Goal: Task Accomplishment & Management: Manage account settings

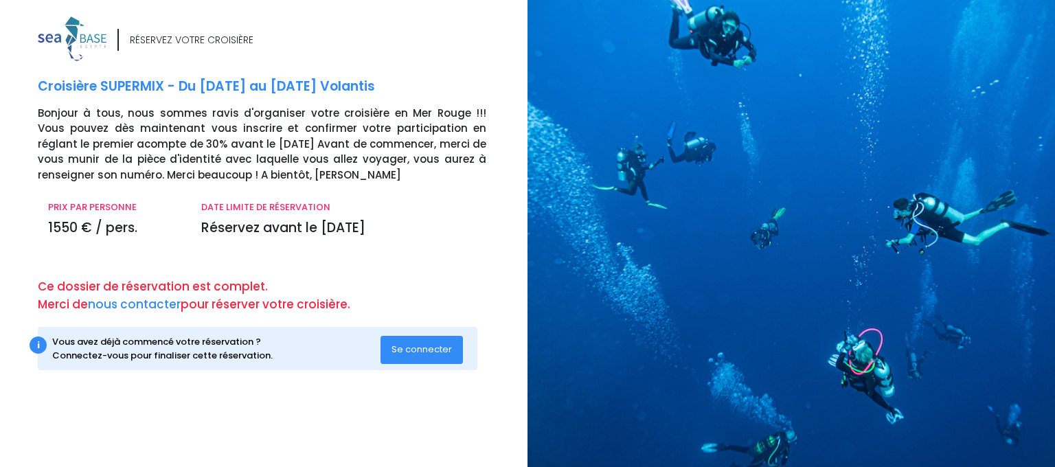
click at [405, 347] on span "Se connecter" at bounding box center [421, 349] width 60 height 13
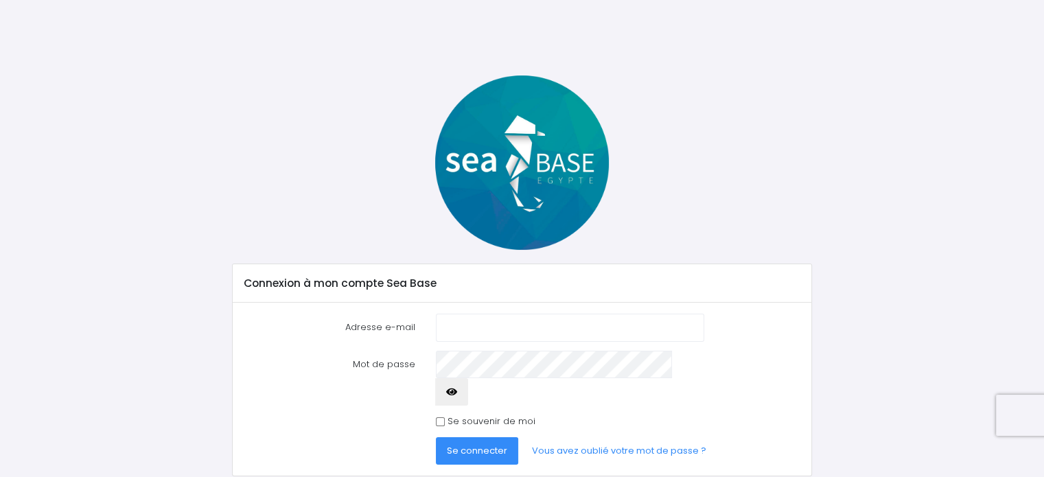
click at [903, 185] on div "Connexion à mon compte Sea Base Adresse e-mail Mot de passe" at bounding box center [522, 276] width 902 height 401
click at [508, 328] on input "Adresse e-mail" at bounding box center [570, 327] width 268 height 27
type input "[EMAIL_ADDRESS][DOMAIN_NAME]"
click at [485, 444] on span "Se connecter" at bounding box center [477, 450] width 60 height 13
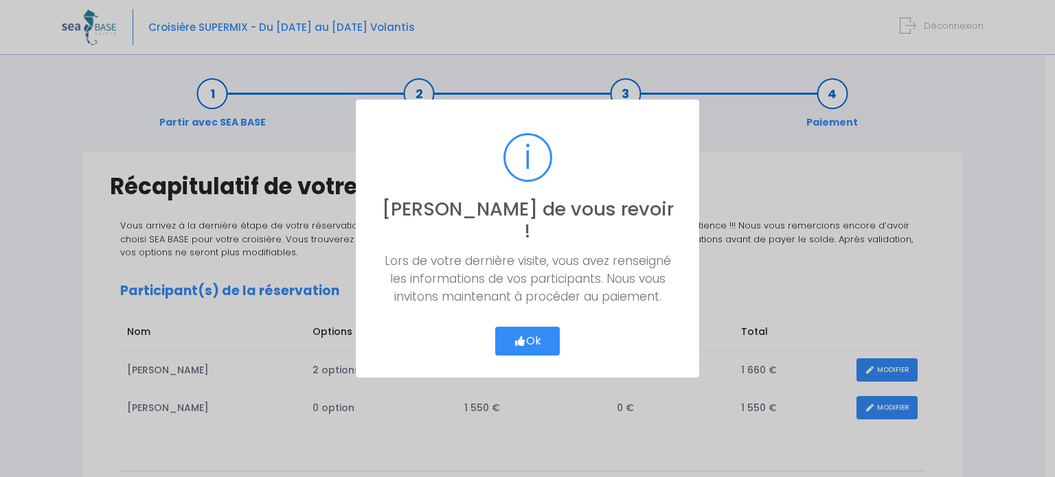
click at [544, 327] on button "Ok" at bounding box center [527, 341] width 65 height 29
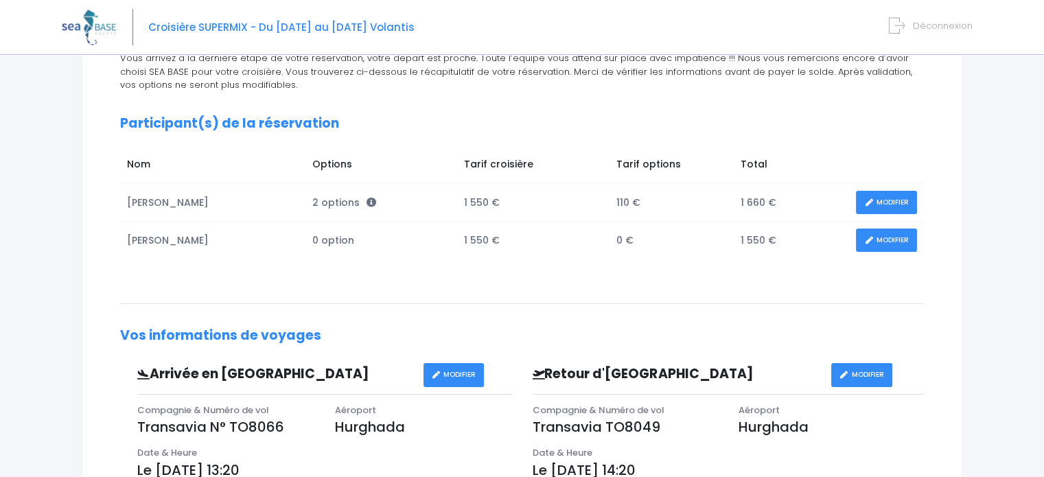
scroll to position [176, 0]
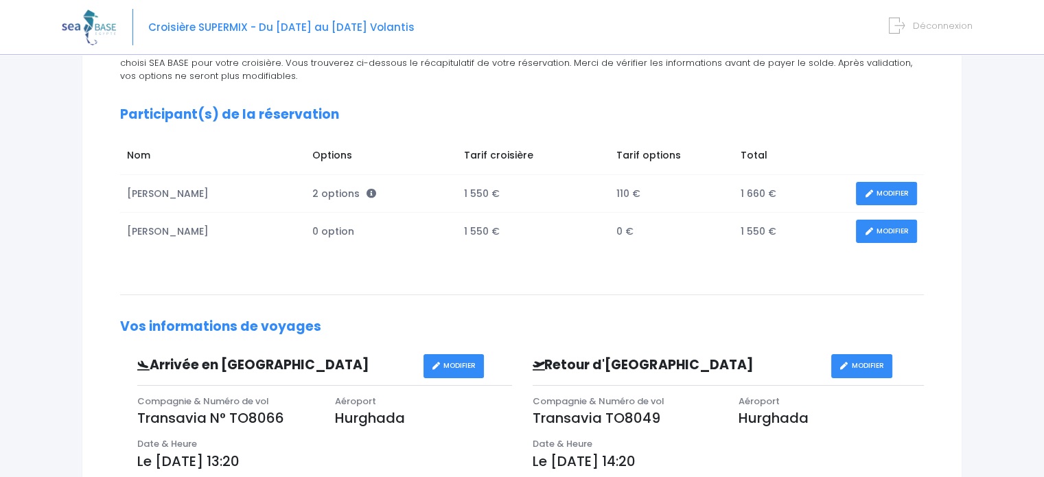
click at [330, 193] on span "2 options" at bounding box center [344, 194] width 64 height 14
click at [335, 229] on span "0 option" at bounding box center [333, 232] width 42 height 14
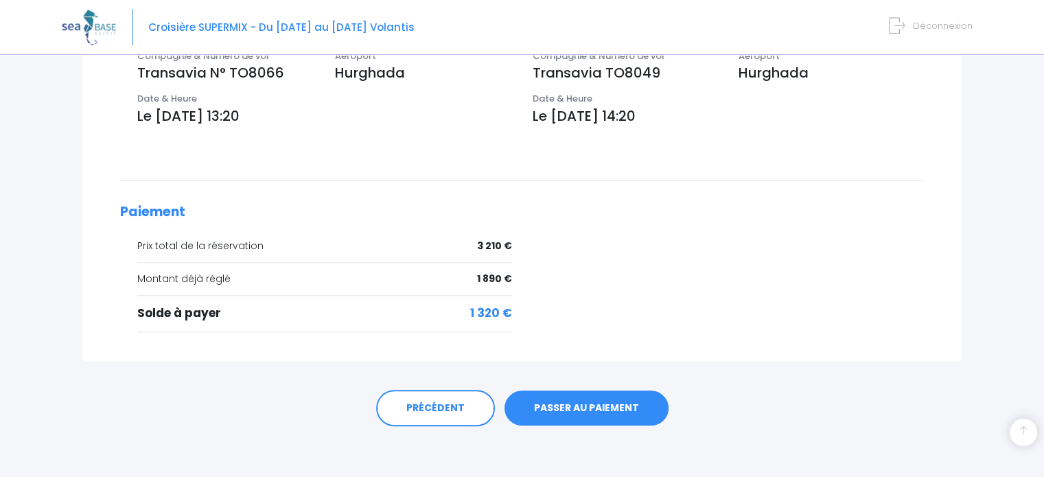
scroll to position [0, 0]
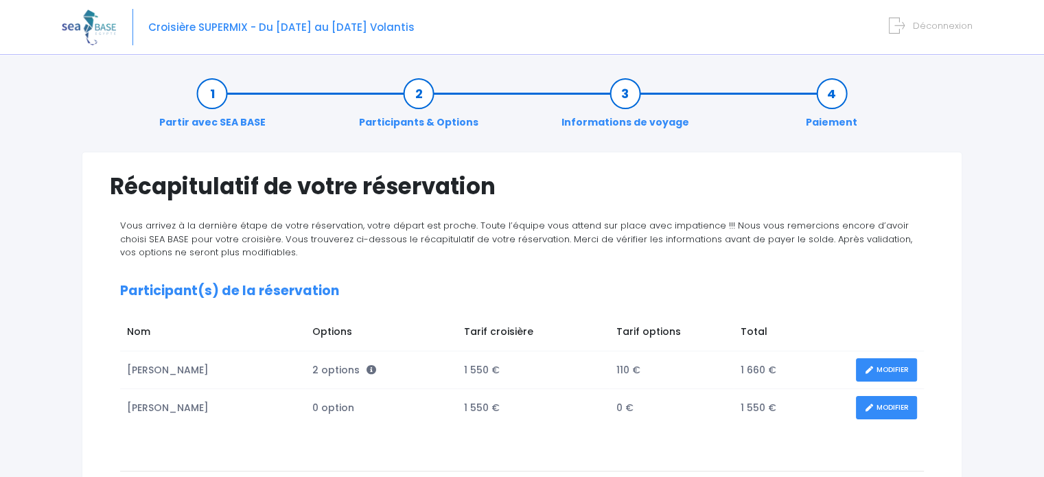
click at [937, 30] on span "Déconnexion" at bounding box center [943, 25] width 60 height 13
